Goal: Check status: Check status

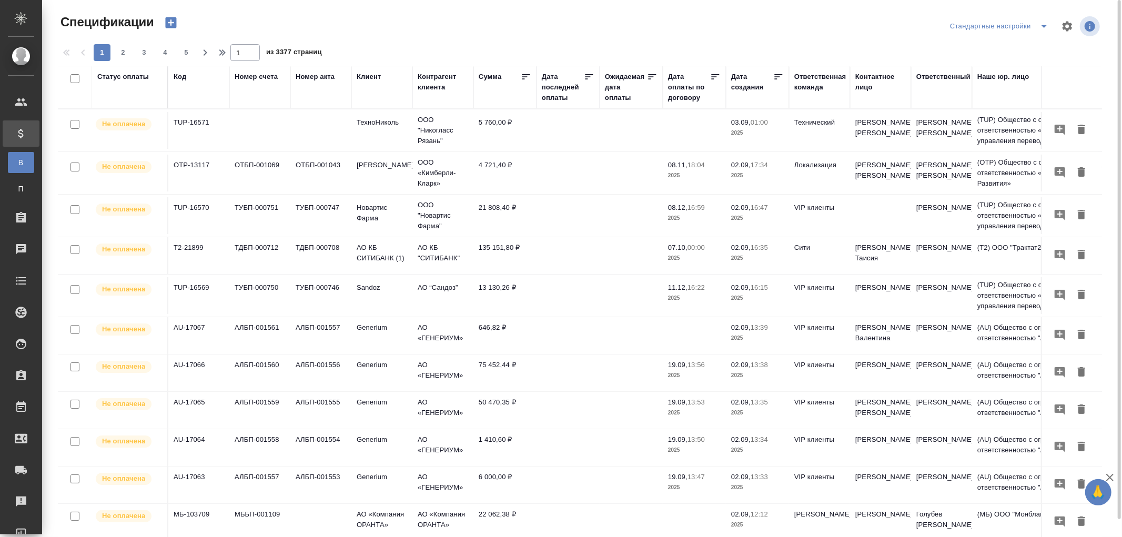
click at [183, 81] on div "Код" at bounding box center [180, 77] width 13 height 11
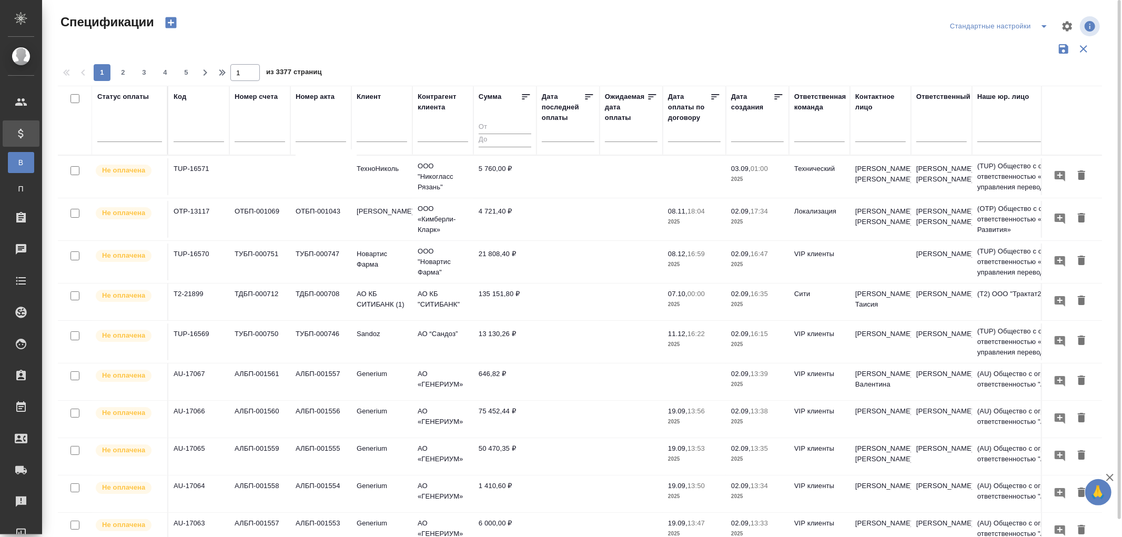
click at [183, 138] on input "text" at bounding box center [199, 134] width 51 height 13
paste input "AU-16867"
type input "AU-16867"
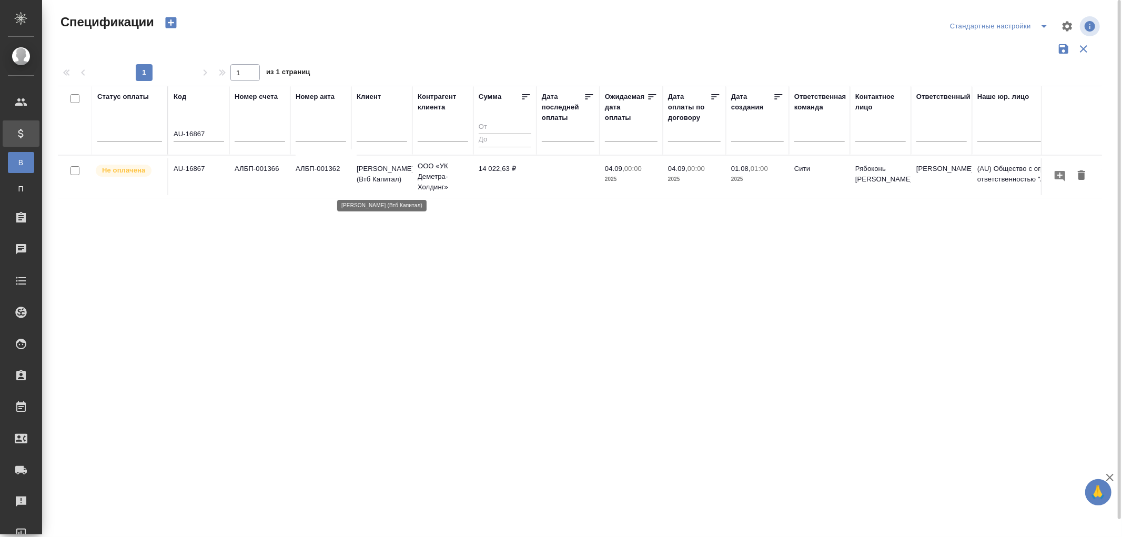
click at [368, 168] on p "Деметра Холдинг (Втб Капитал)" at bounding box center [382, 174] width 51 height 21
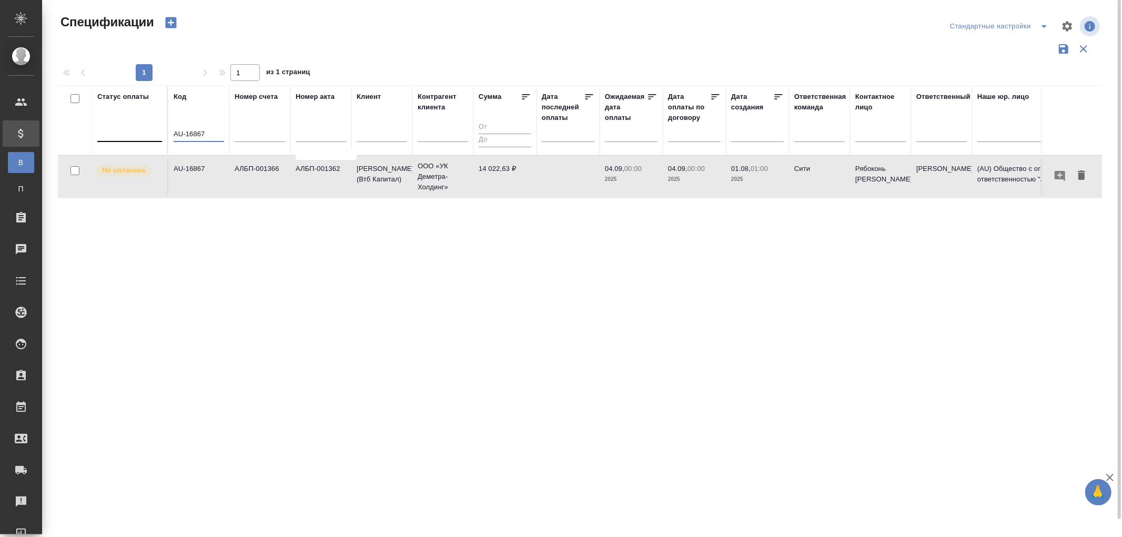
drag, startPoint x: 218, startPoint y: 129, endPoint x: 134, endPoint y: 128, distance: 84.7
click at [134, 128] on tr "Статус оплаты Код AU-16867 Номер счета Номер акта Клиент Контрагент клиента Сум…" at bounding box center [741, 120] width 1366 height 69
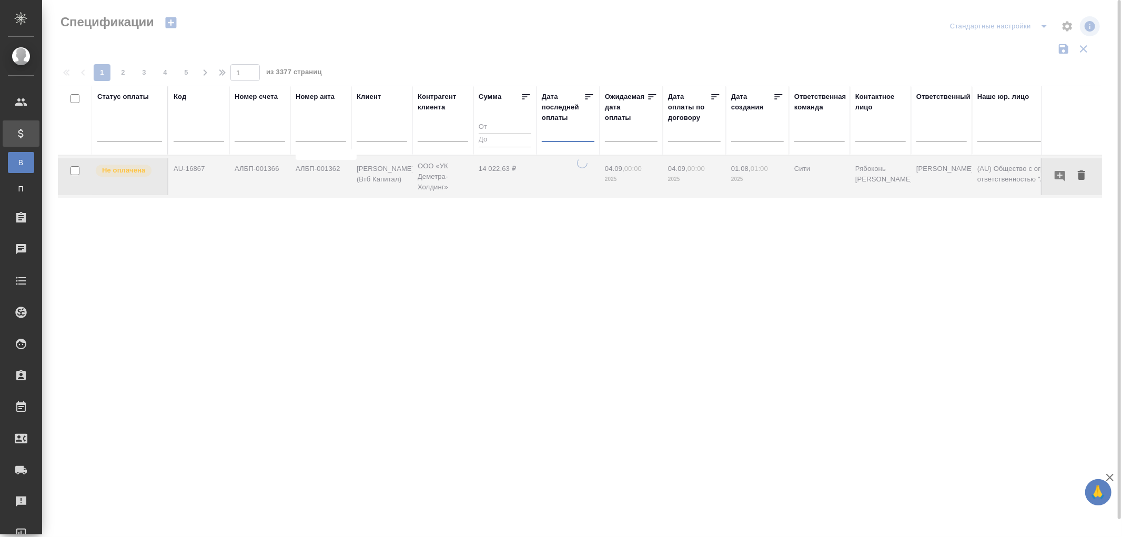
click at [554, 133] on input "text" at bounding box center [571, 133] width 46 height 15
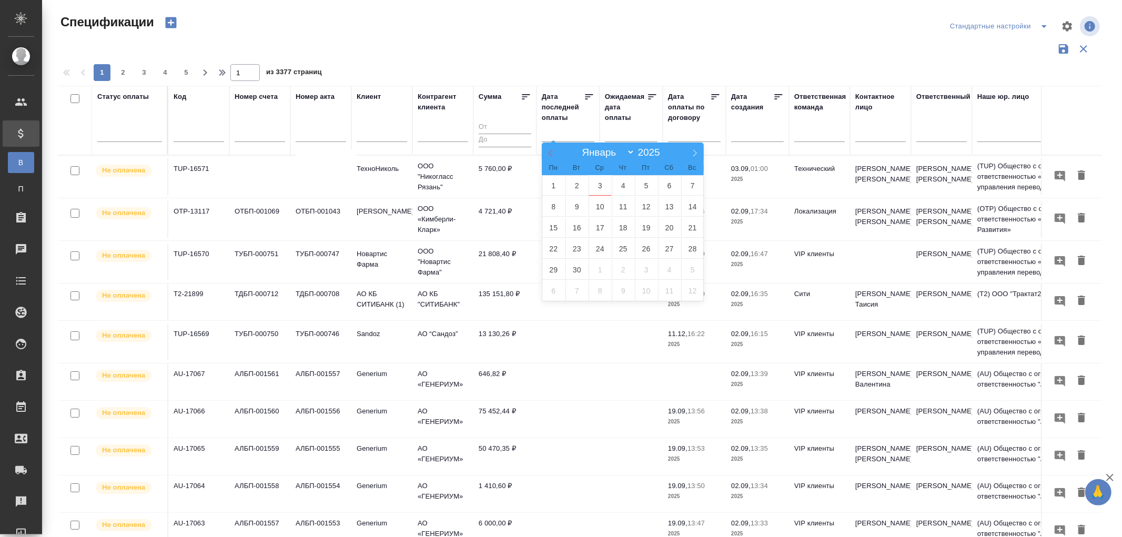
click at [548, 150] on icon at bounding box center [550, 152] width 7 height 7
select select "7"
click at [645, 265] on span "29" at bounding box center [646, 269] width 23 height 21
type div "2025-08-28T21:00:00.000Z"
click at [691, 268] on span "31" at bounding box center [692, 269] width 23 height 21
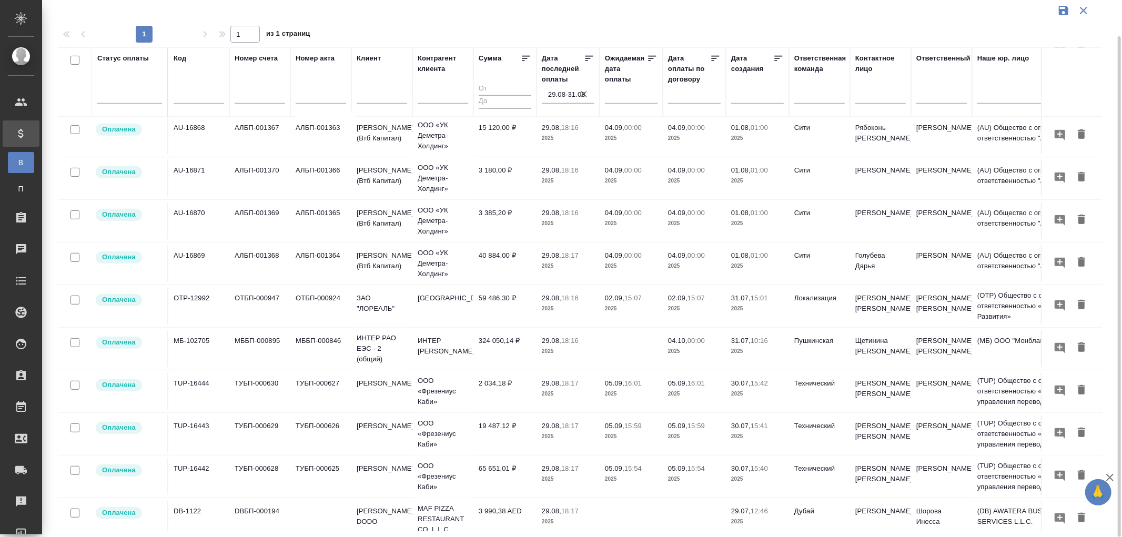
scroll to position [422, 0]
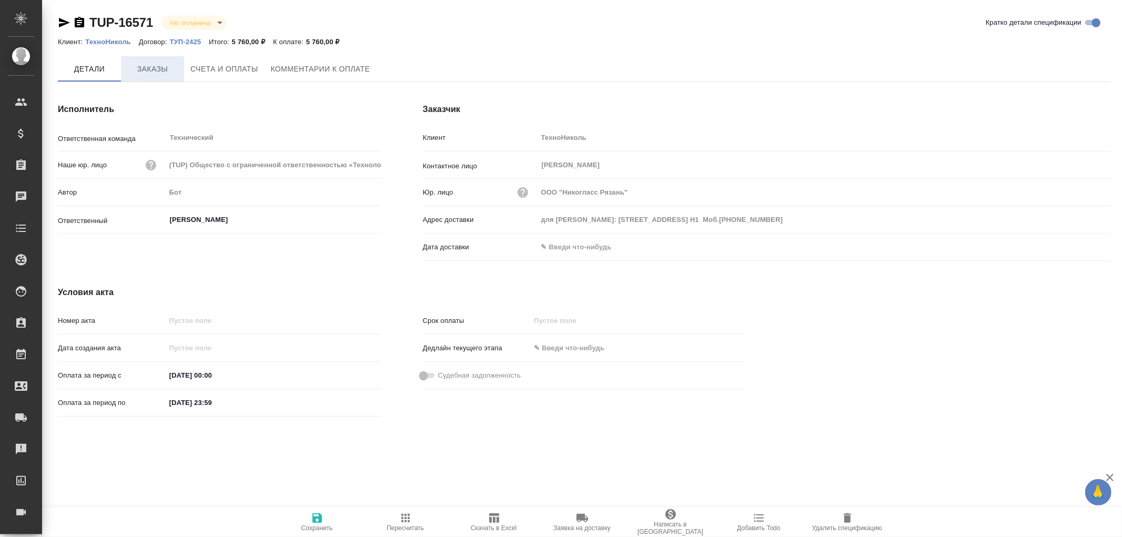
click at [150, 67] on span "Заказы" at bounding box center [152, 69] width 51 height 13
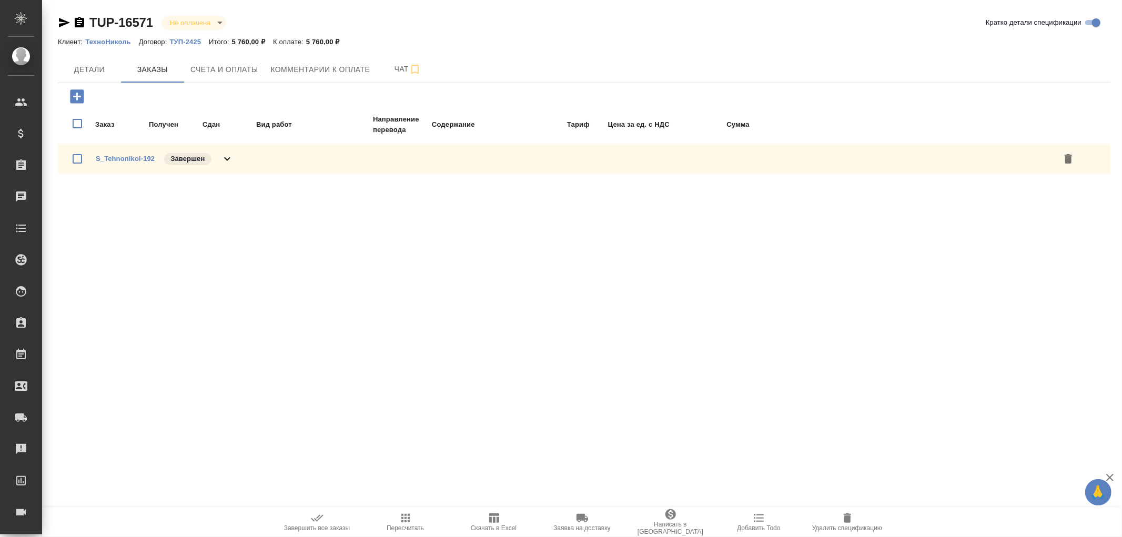
click at [229, 156] on icon at bounding box center [227, 159] width 13 height 13
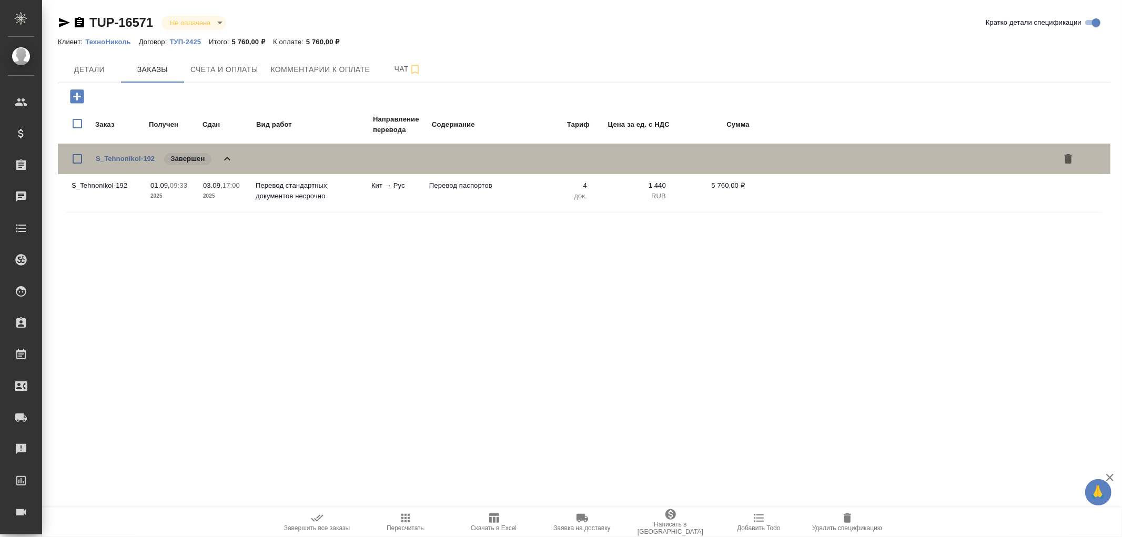
click at [229, 156] on icon at bounding box center [227, 159] width 13 height 13
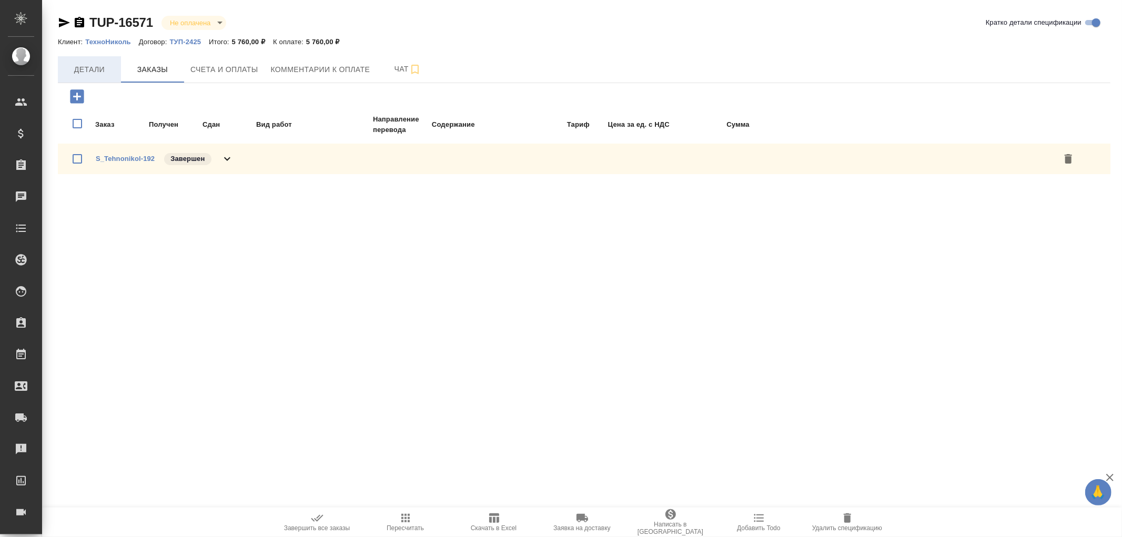
drag, startPoint x: 95, startPoint y: 75, endPoint x: 102, endPoint y: 75, distance: 6.8
click at [95, 75] on span "Детали" at bounding box center [89, 69] width 51 height 13
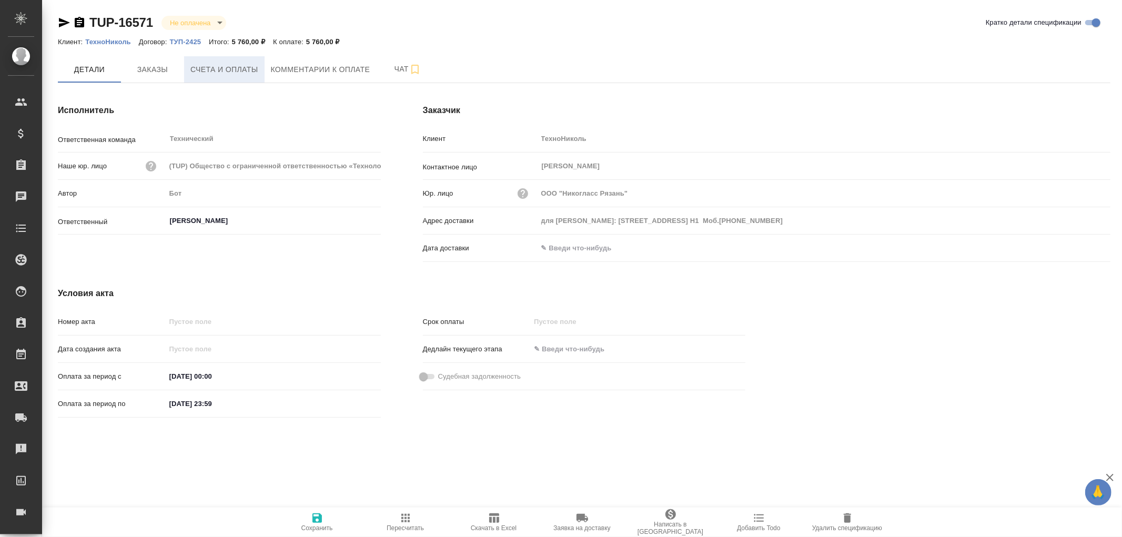
click at [222, 71] on span "Счета и оплаты" at bounding box center [224, 69] width 68 height 13
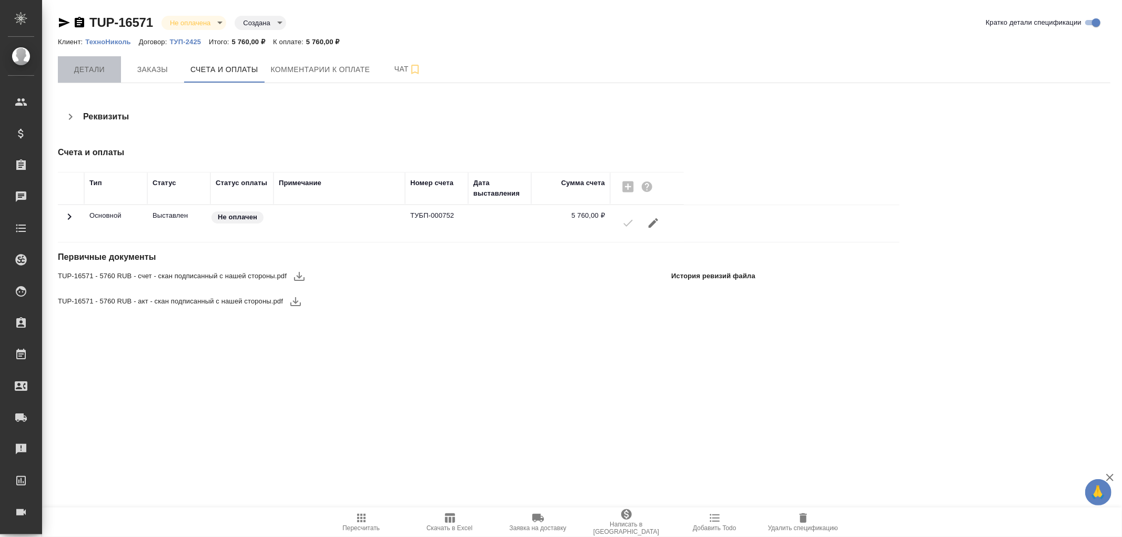
click at [93, 69] on span "Детали" at bounding box center [89, 69] width 51 height 13
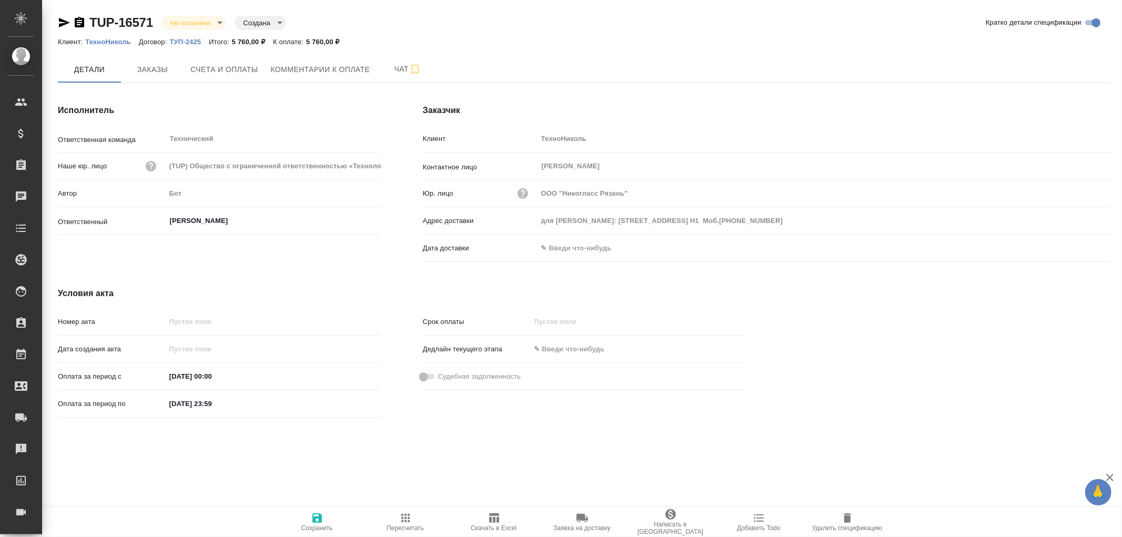
click at [591, 246] on input "text" at bounding box center [584, 247] width 92 height 15
click at [1079, 245] on icon "button" at bounding box center [1080, 248] width 13 height 13
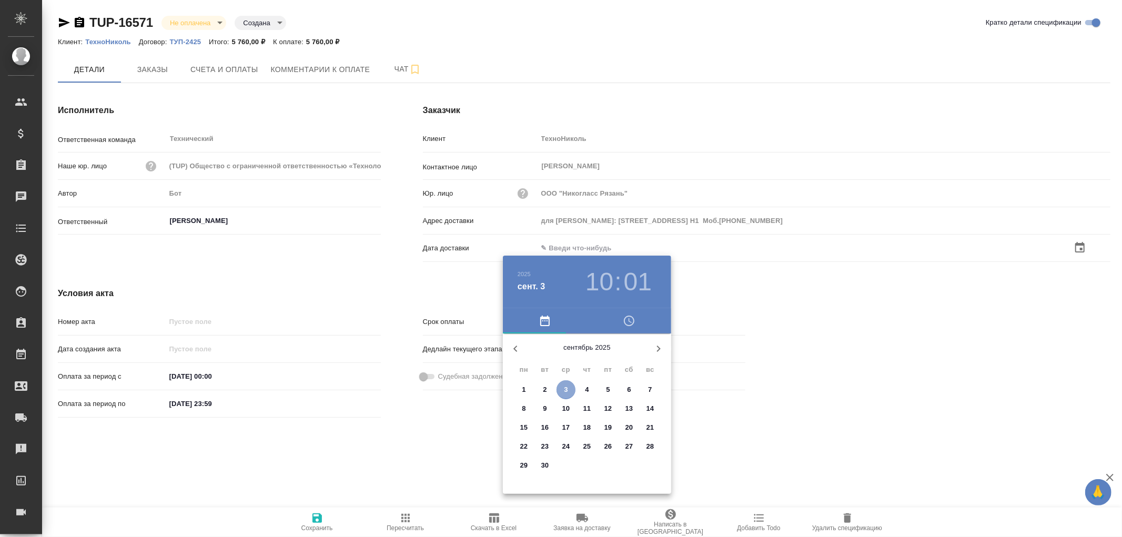
click at [565, 388] on p "3" at bounding box center [566, 390] width 4 height 11
type input "03.09.2025 10:01"
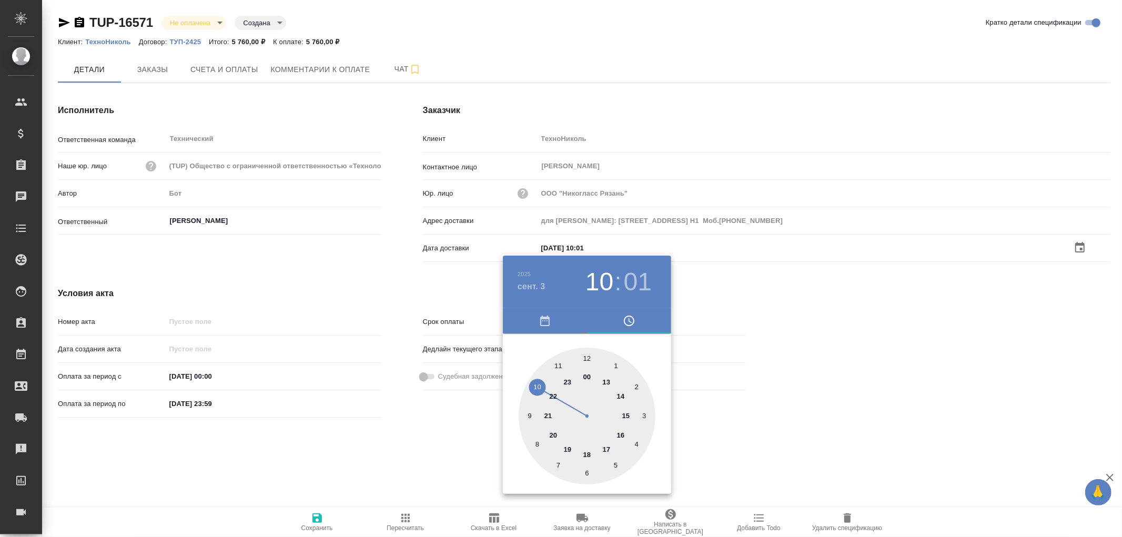
click at [314, 516] on div at bounding box center [561, 268] width 1122 height 537
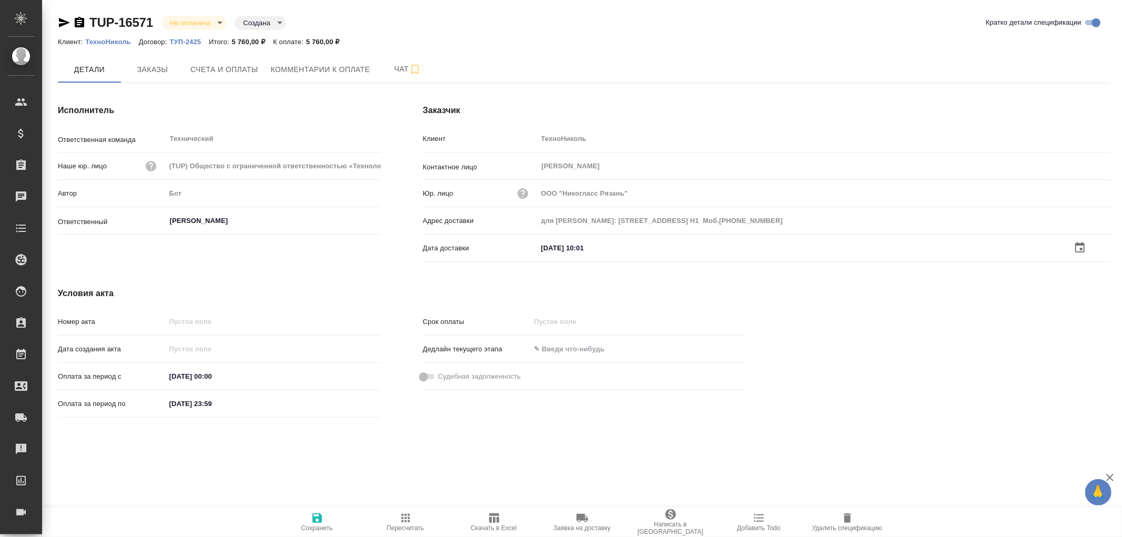
click at [316, 521] on icon "button" at bounding box center [317, 518] width 13 height 13
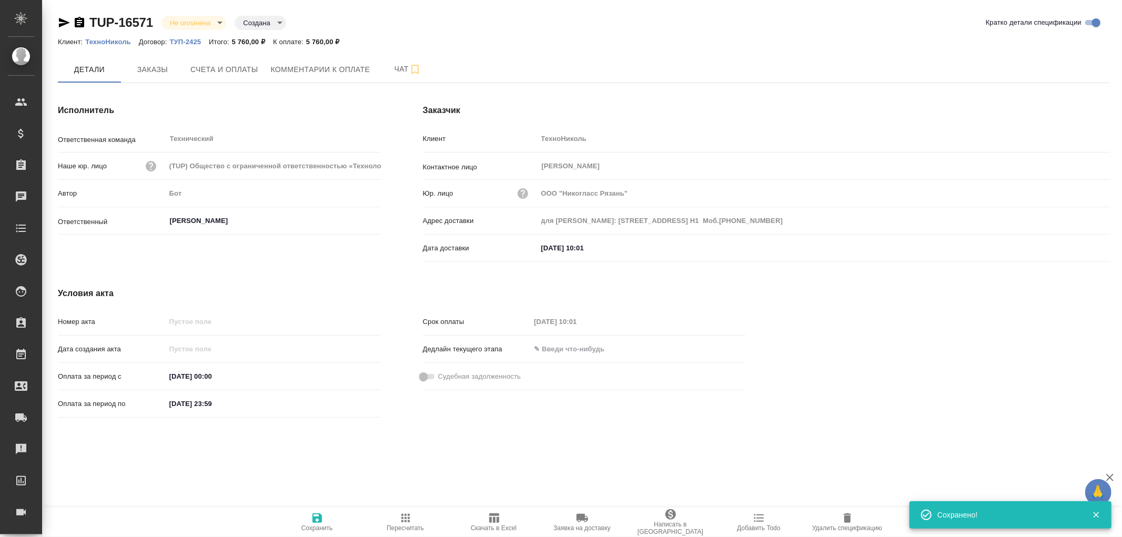
click at [317, 516] on icon "button" at bounding box center [317, 518] width 13 height 13
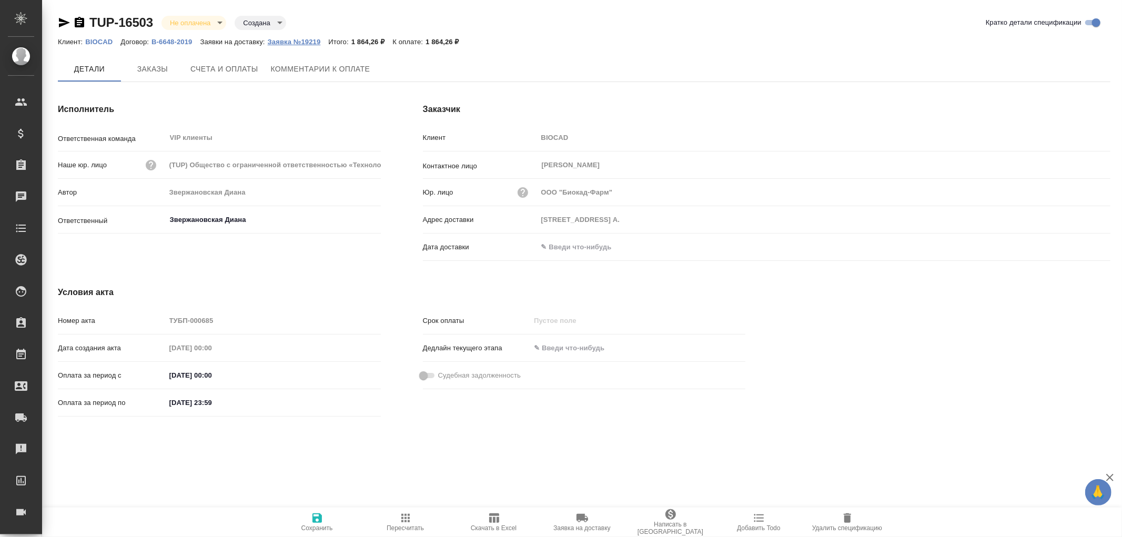
type input "[STREET_ADDRESS] А."
click at [308, 44] on p "Заявка №19219" at bounding box center [298, 42] width 61 height 8
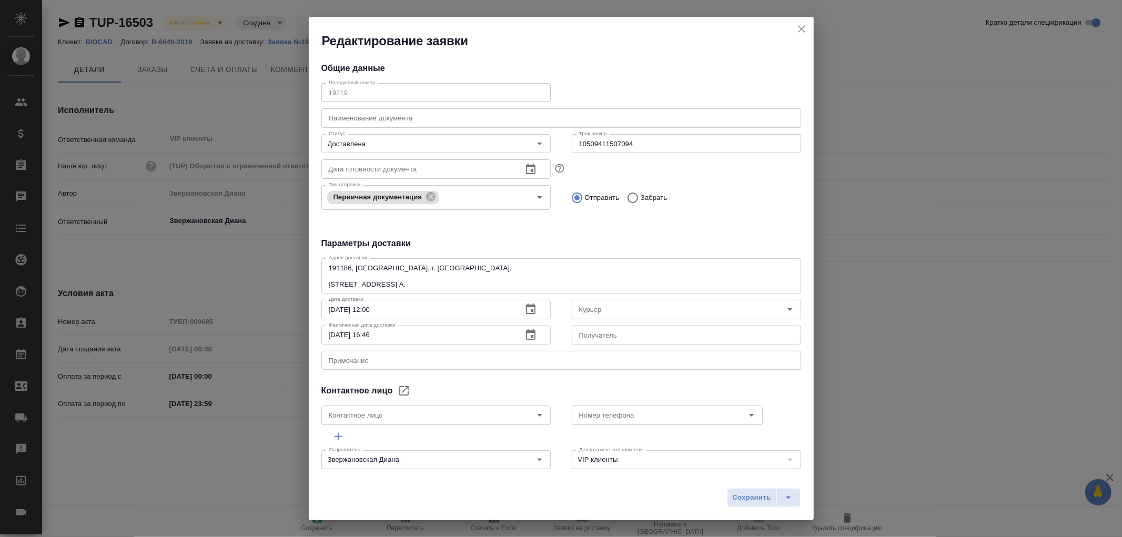
type input "Russian Post"
type input "[PERSON_NAME]"
type input "[PHONE_NUMBER], доб. 6707"
drag, startPoint x: 640, startPoint y: 141, endPoint x: 534, endPoint y: 137, distance: 106.4
click at [534, 137] on div "Статус Доставлена Статус Трек номер 10509411507094 Трек номер" at bounding box center [561, 142] width 501 height 46
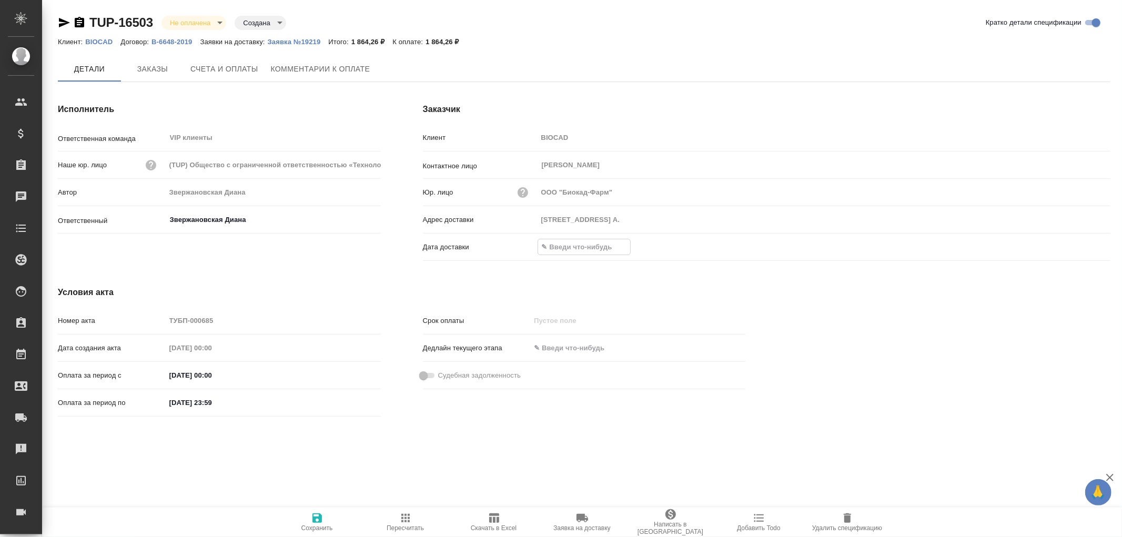
drag, startPoint x: 561, startPoint y: 247, endPoint x: 746, endPoint y: 258, distance: 185.5
click at [565, 247] on input "text" at bounding box center [584, 246] width 92 height 15
click at [1079, 246] on icon "button" at bounding box center [1080, 247] width 13 height 13
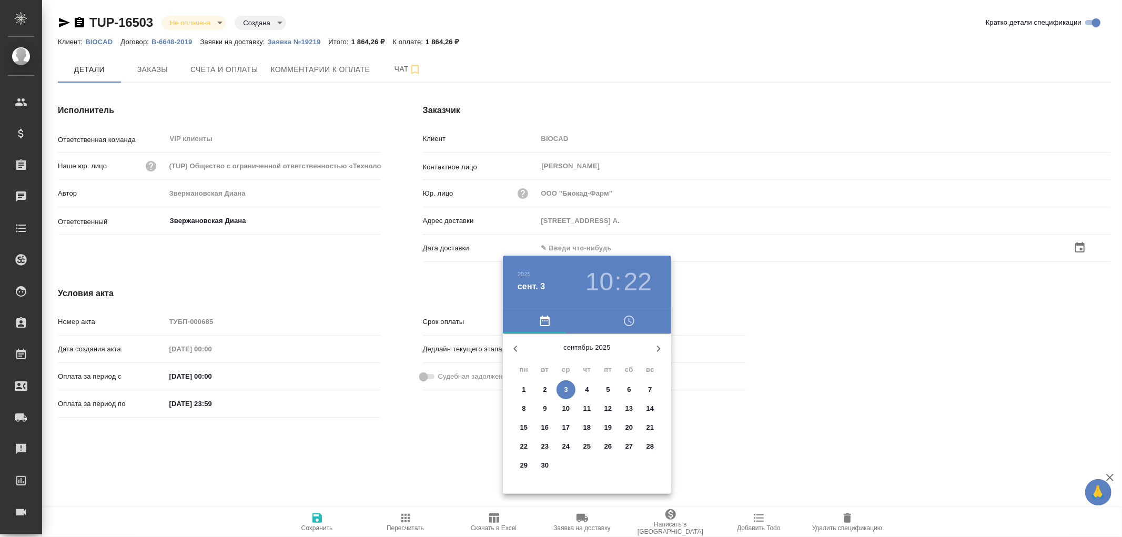
click at [514, 348] on icon "button" at bounding box center [516, 349] width 4 height 6
click at [565, 445] on p "20" at bounding box center [566, 446] width 8 height 11
type input "[STREET_ADDRESS] А."
type input "[DATE] 10:22"
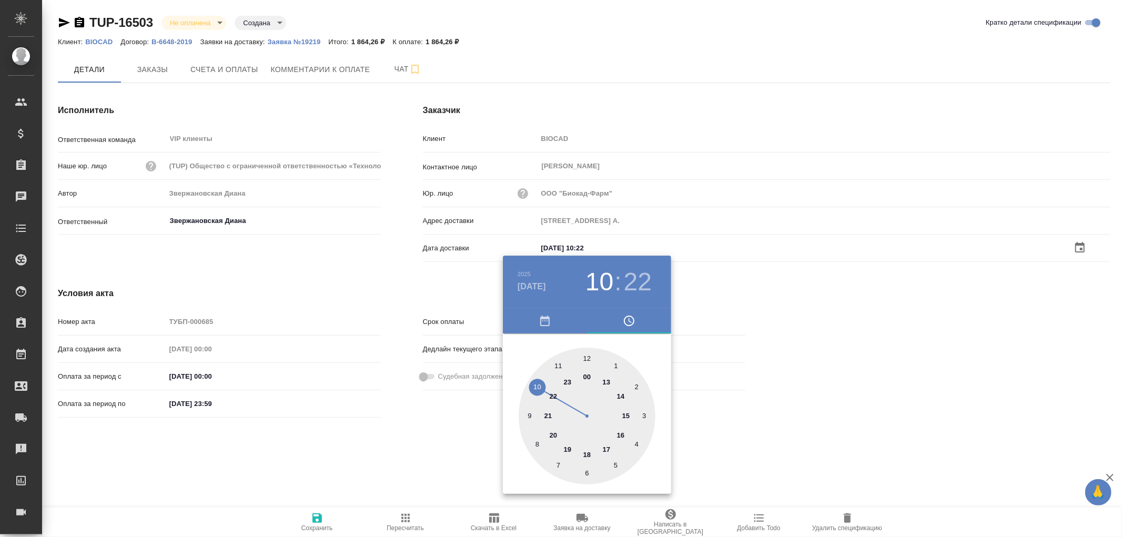
click at [314, 516] on div at bounding box center [561, 268] width 1122 height 537
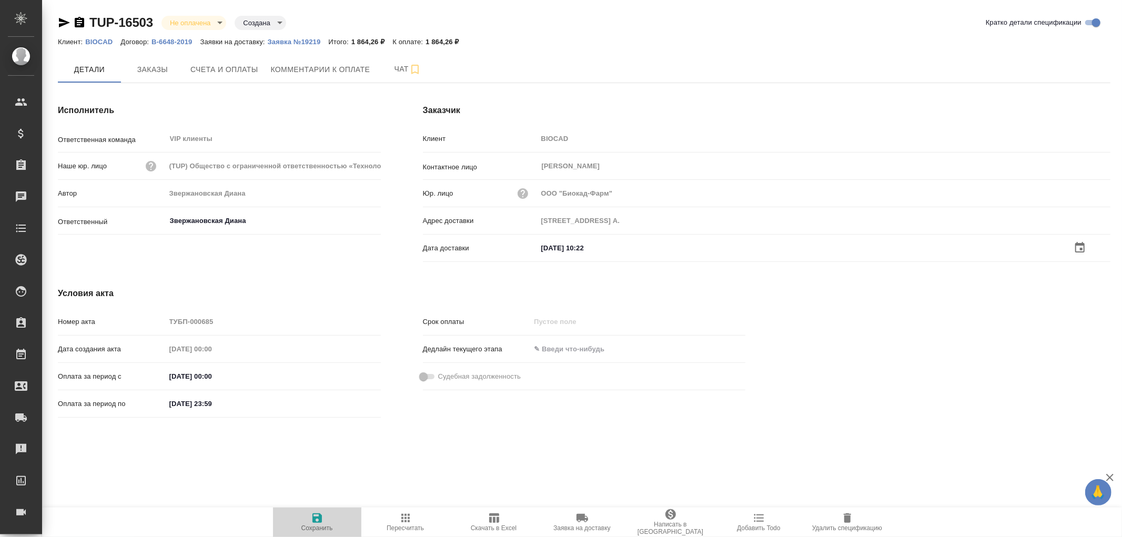
click at [314, 516] on icon "button" at bounding box center [317, 518] width 13 height 13
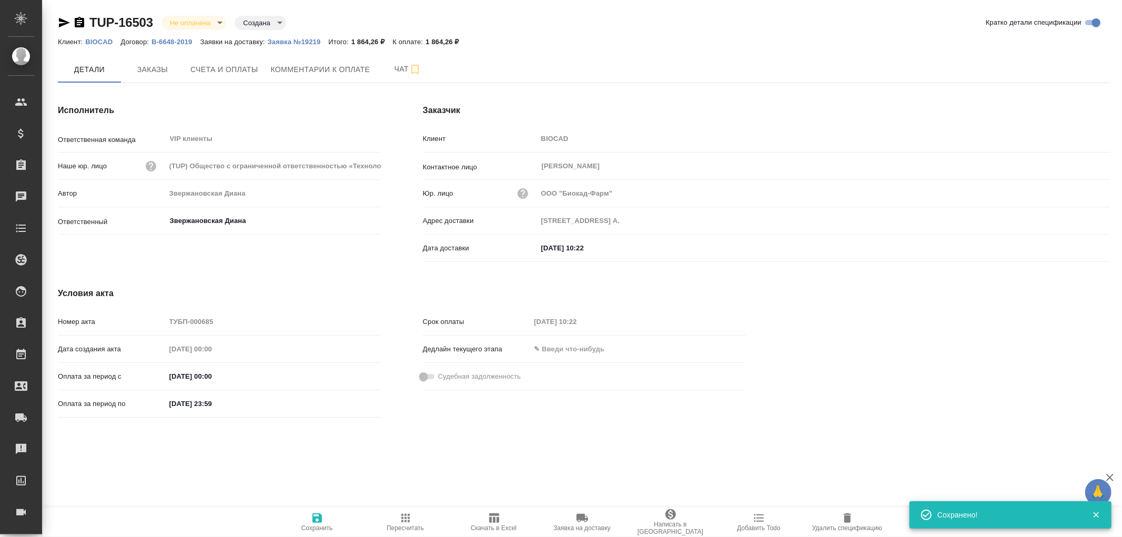
click at [314, 516] on icon "button" at bounding box center [317, 518] width 13 height 13
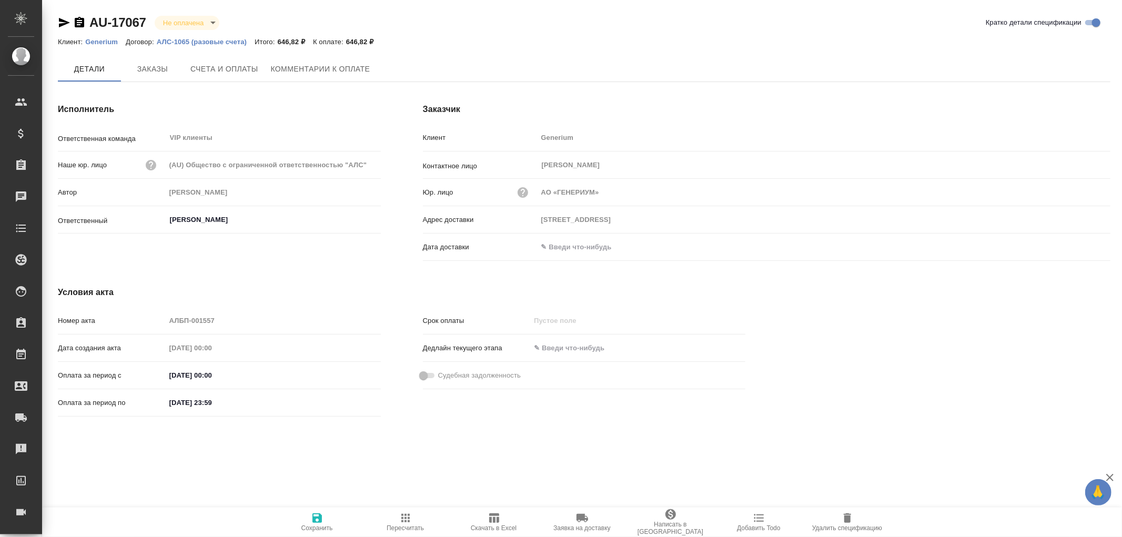
type input "[PERSON_NAME]"
click at [77, 21] on icon "button" at bounding box center [79, 22] width 9 height 11
click at [579, 250] on input "text" at bounding box center [584, 247] width 92 height 15
drag, startPoint x: 1083, startPoint y: 250, endPoint x: 1078, endPoint y: 250, distance: 5.3
click at [1078, 250] on icon "button" at bounding box center [1080, 247] width 13 height 13
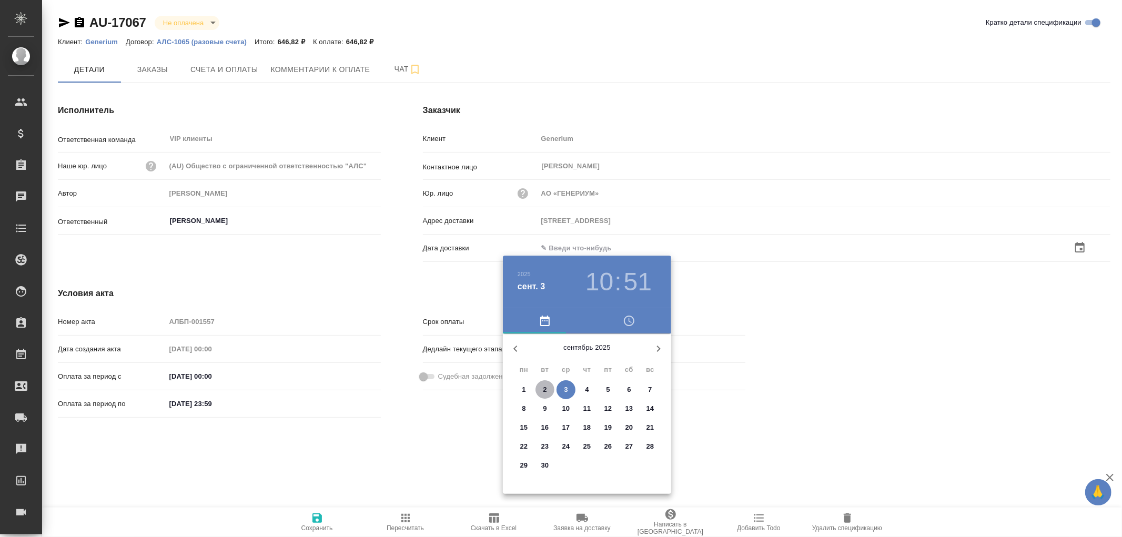
click at [544, 391] on p "2" at bounding box center [545, 390] width 4 height 11
type input "[DATE] 10:51"
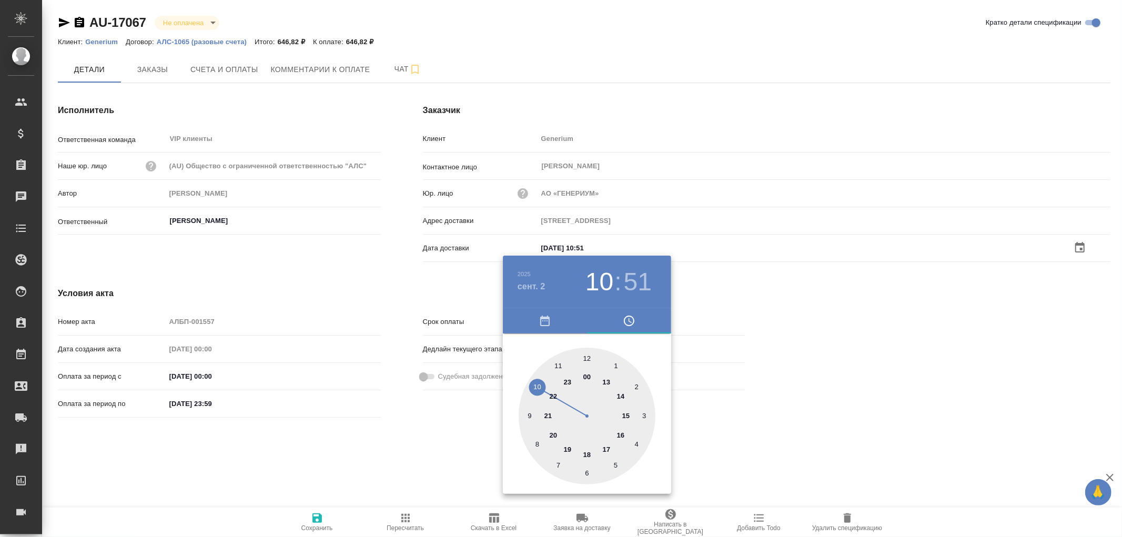
click at [314, 511] on div at bounding box center [561, 268] width 1122 height 537
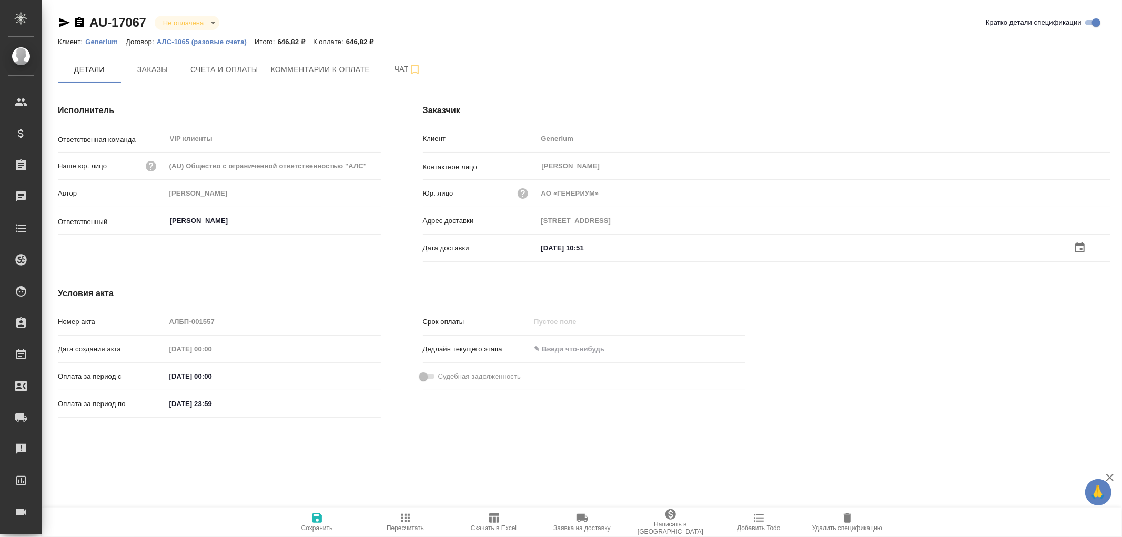
click at [316, 514] on icon "button" at bounding box center [317, 518] width 9 height 9
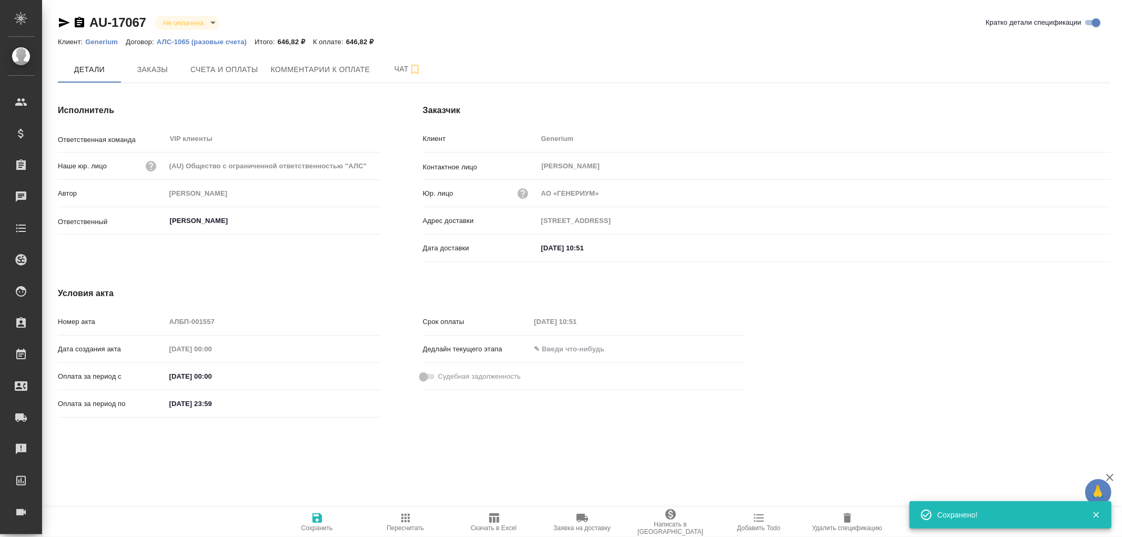
click at [316, 514] on icon "button" at bounding box center [317, 518] width 9 height 9
